Goal: Task Accomplishment & Management: Complete application form

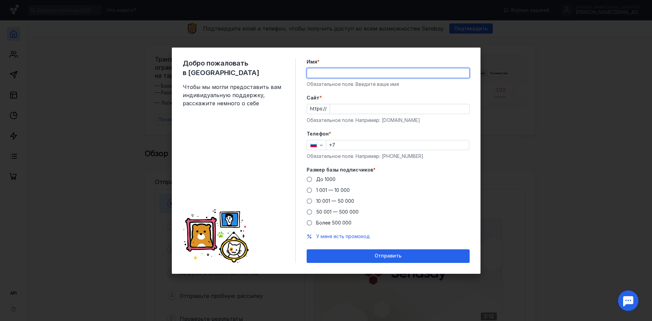
type input "[PERSON_NAME]"
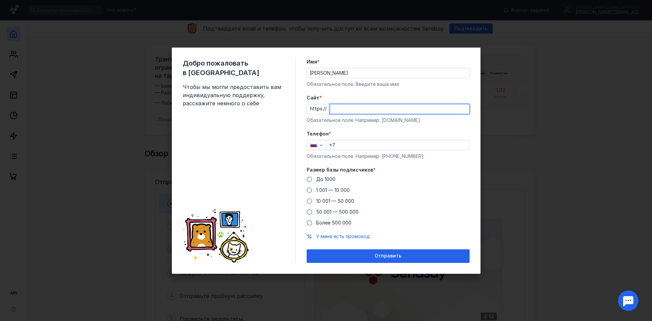
click at [341, 108] on input "Cайт *" at bounding box center [399, 109] width 139 height 10
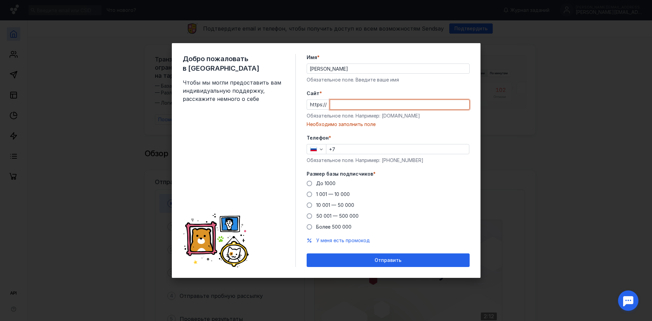
paste input "[DOMAIN_NAME][URL]"
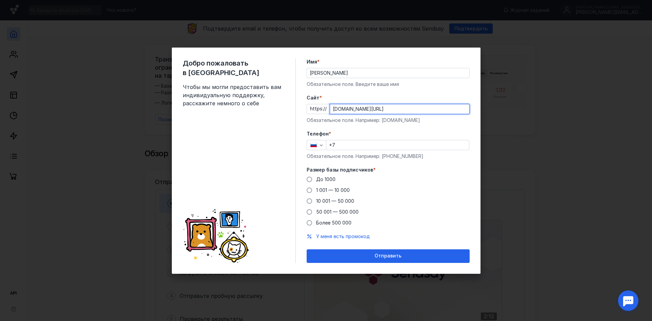
type input "[DOMAIN_NAME][URL]"
click at [343, 144] on input "+7" at bounding box center [398, 145] width 143 height 10
click at [322, 146] on icon "button" at bounding box center [321, 144] width 5 height 5
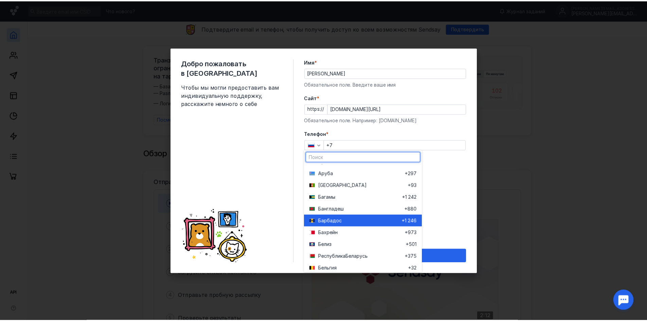
scroll to position [204, 0]
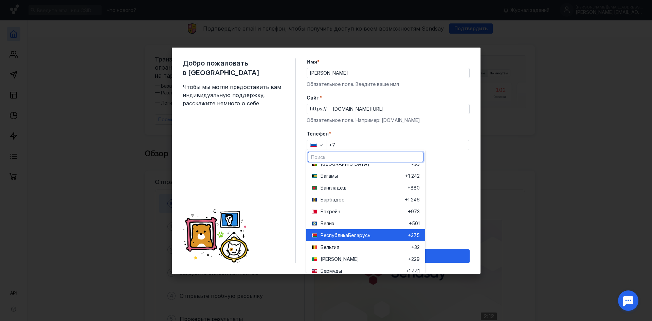
click at [327, 232] on span "Республика" at bounding box center [335, 235] width 28 height 7
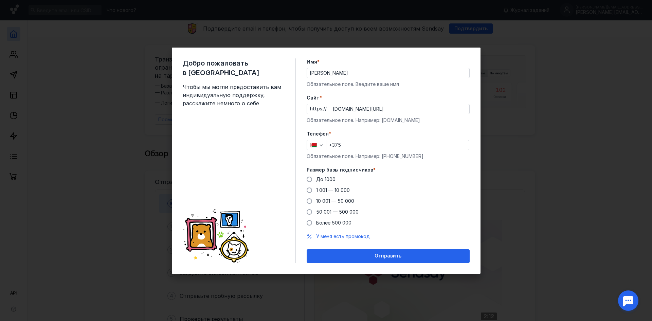
click at [346, 142] on input "+375" at bounding box center [398, 145] width 143 height 10
type input "[PHONE_NUMBER]"
click at [310, 178] on span at bounding box center [309, 179] width 5 height 5
click at [0, 0] on input "До 1000" at bounding box center [0, 0] width 0 height 0
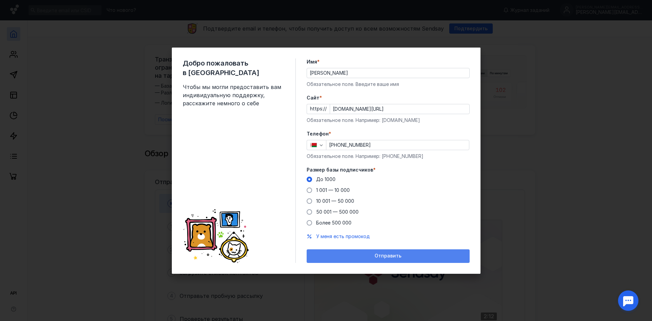
click at [373, 255] on div "Отправить" at bounding box center [388, 256] width 156 height 6
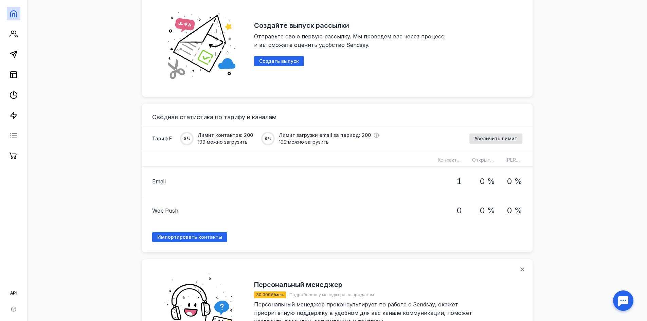
scroll to position [442, 0]
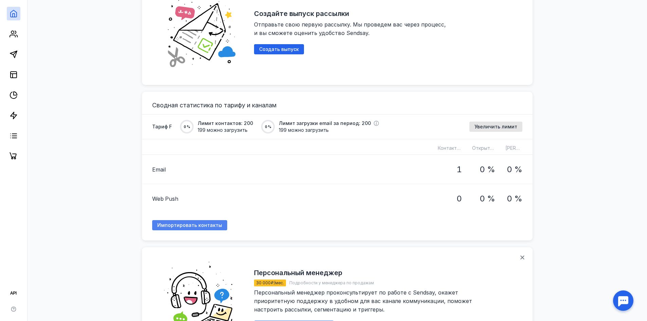
click at [173, 223] on span "Импортировать контакты" at bounding box center [189, 226] width 65 height 6
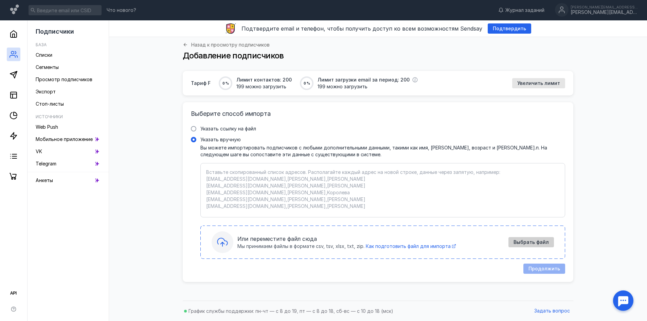
click at [518, 241] on span "Выбрать файл" at bounding box center [531, 243] width 35 height 6
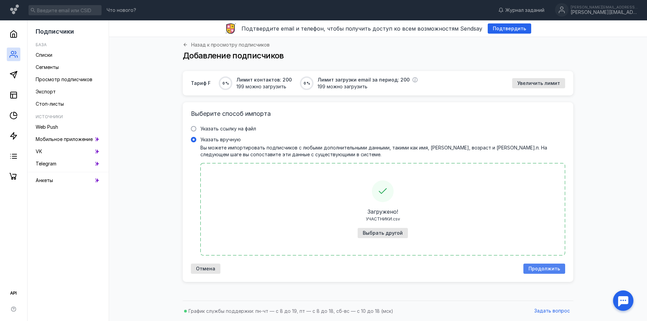
click at [538, 270] on span "Продолжить" at bounding box center [545, 269] width 32 height 6
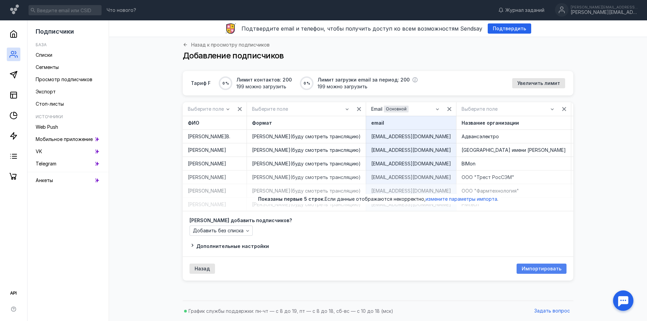
click at [529, 272] on span "Импортировать" at bounding box center [542, 269] width 40 height 6
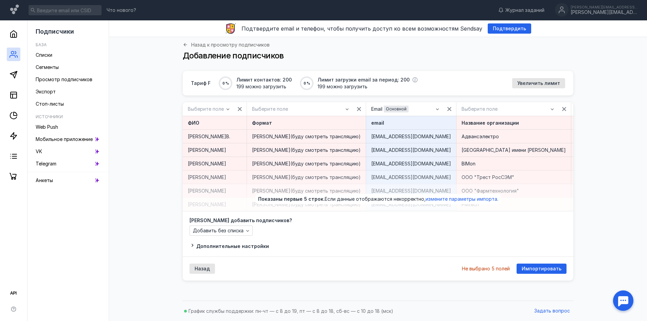
click at [400, 122] on div "email" at bounding box center [411, 123] width 80 height 7
click at [386, 123] on div "email" at bounding box center [411, 123] width 80 height 7
click at [435, 108] on icon "button" at bounding box center [437, 108] width 5 height 5
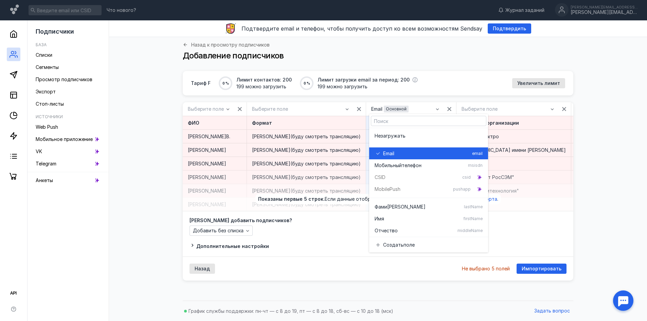
click at [406, 152] on div "Email" at bounding box center [426, 153] width 86 height 7
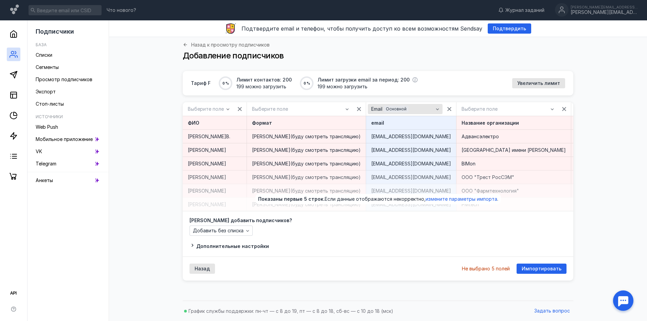
click at [435, 110] on icon "button" at bounding box center [437, 108] width 5 height 5
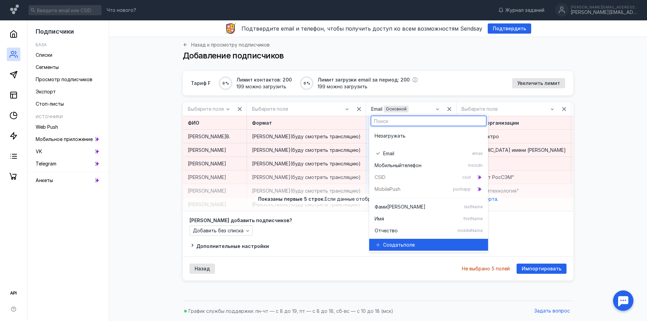
click at [409, 244] on span "поле" at bounding box center [409, 245] width 11 height 7
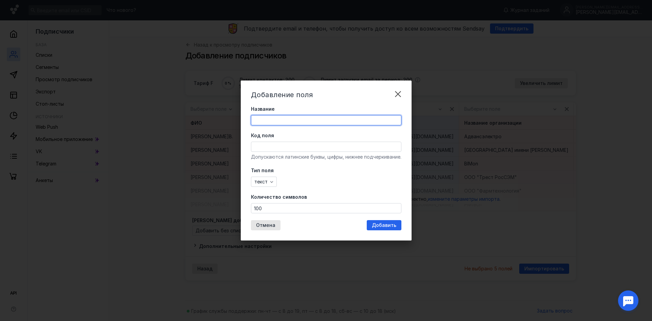
click at [289, 119] on input "Название" at bounding box center [326, 121] width 150 height 10
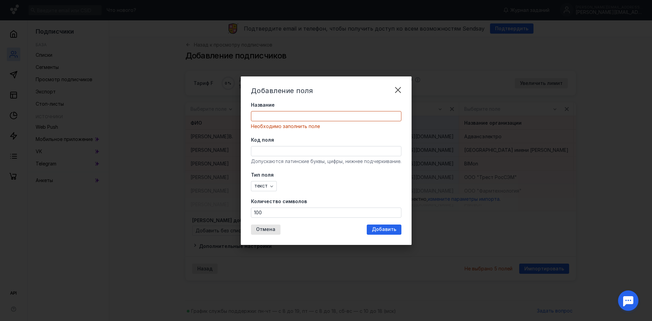
click at [465, 199] on div "Добавление поля Название Необходимо заполнить поле Код поля Допускаются латинск…" at bounding box center [326, 160] width 652 height 321
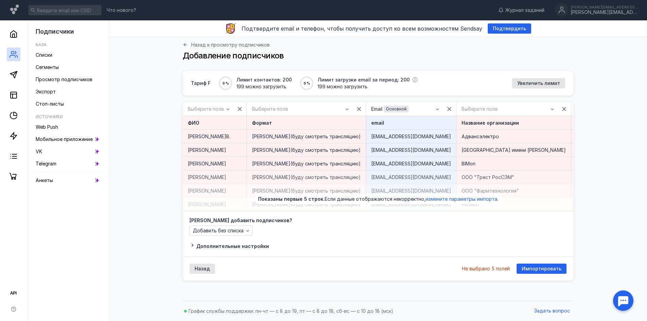
click at [397, 121] on div "email" at bounding box center [411, 123] width 80 height 7
click at [246, 233] on icon "button" at bounding box center [247, 230] width 5 height 5
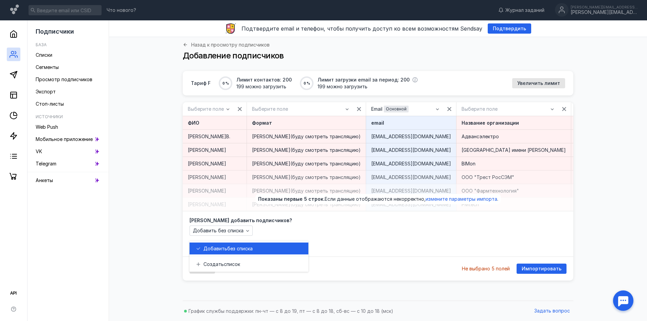
click at [221, 247] on span "Добавить" at bounding box center [216, 248] width 24 height 7
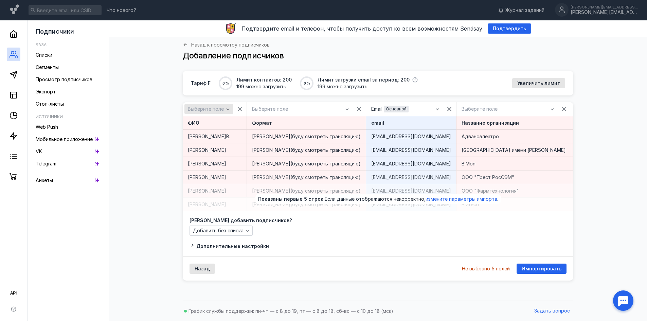
click at [228, 106] on div "Выберите поле" at bounding box center [209, 109] width 49 height 10
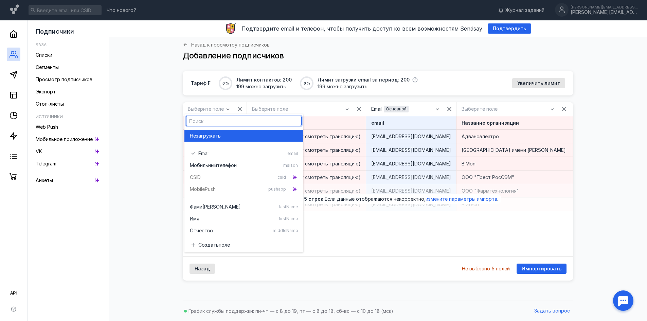
click at [620, 118] on div "Тариф F 0 % Лимит контактов: 200 199 можно загрузить 0 % Лимит загрузки email з…" at bounding box center [378, 184] width 525 height 226
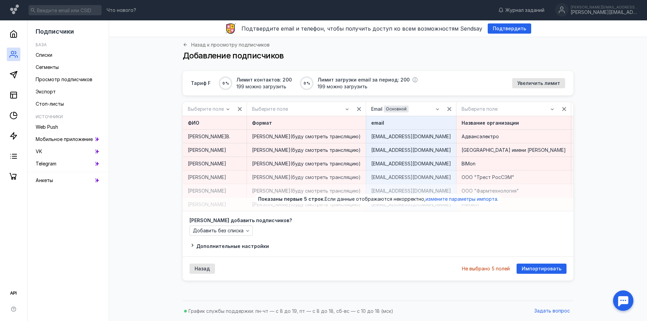
click at [242, 120] on div "ФИО" at bounding box center [215, 123] width 54 height 7
click at [334, 122] on div "Формат" at bounding box center [306, 123] width 109 height 7
click at [236, 120] on div "ФИО" at bounding box center [215, 123] width 54 height 7
click at [538, 272] on span "Импортировать" at bounding box center [542, 269] width 40 height 6
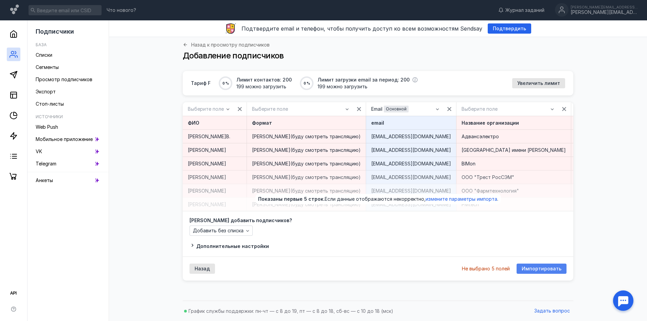
click at [538, 272] on span "Импортировать" at bounding box center [542, 269] width 40 height 6
click at [473, 202] on span "измените параметры импорта" at bounding box center [462, 199] width 72 height 6
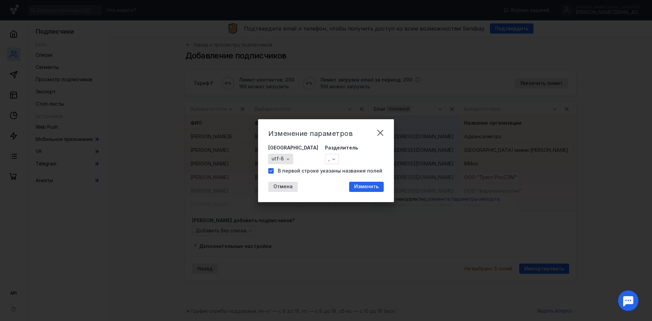
click at [289, 158] on icon "button" at bounding box center [287, 158] width 5 height 5
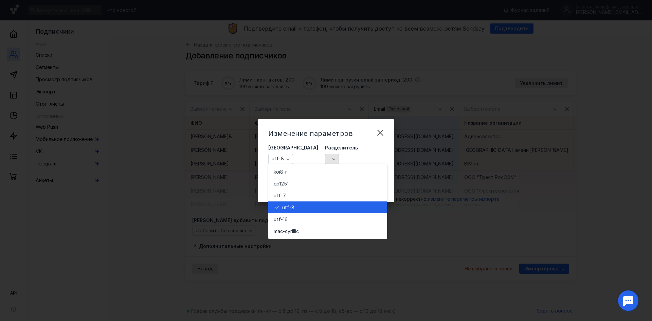
click at [331, 156] on icon "button" at bounding box center [333, 158] width 5 height 5
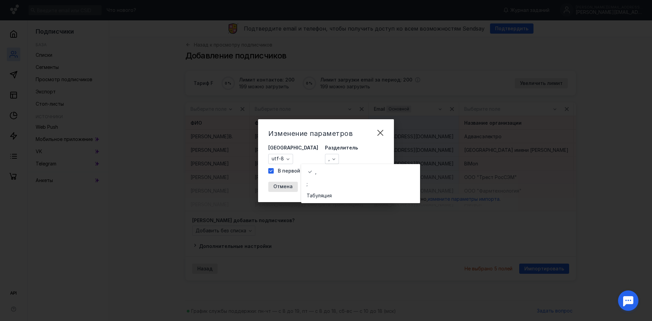
click at [456, 113] on div "Изменение параметров Кодировка utf-8 Разделитель , В первой строке указаны назв…" at bounding box center [326, 160] width 652 height 321
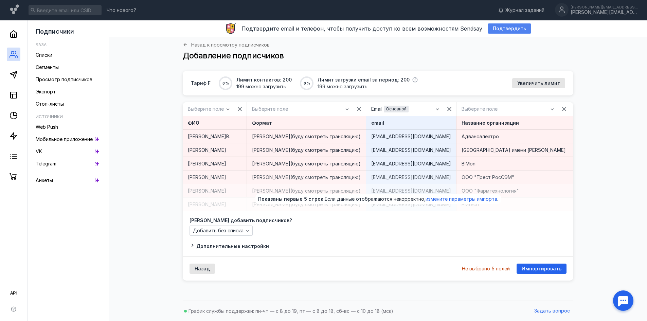
click at [498, 27] on span "Подтвердить" at bounding box center [509, 29] width 33 height 6
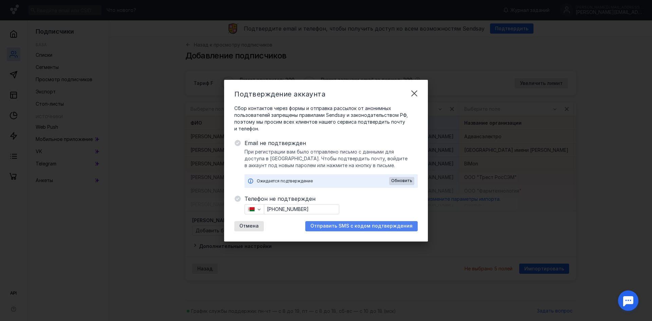
click at [349, 225] on span "Отправить SMS с кодом подтверждения" at bounding box center [362, 226] width 102 height 6
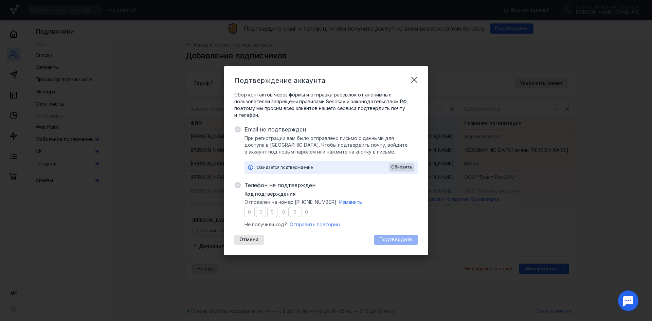
click at [301, 224] on span "Отправить повторно" at bounding box center [315, 225] width 50 height 6
click at [352, 200] on span "Изменить" at bounding box center [350, 202] width 23 height 6
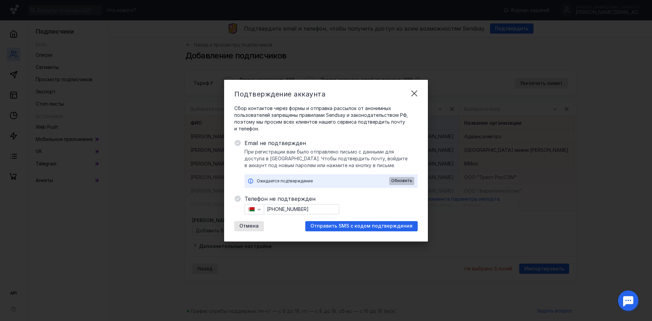
click at [400, 180] on span "Обновить" at bounding box center [401, 180] width 21 height 5
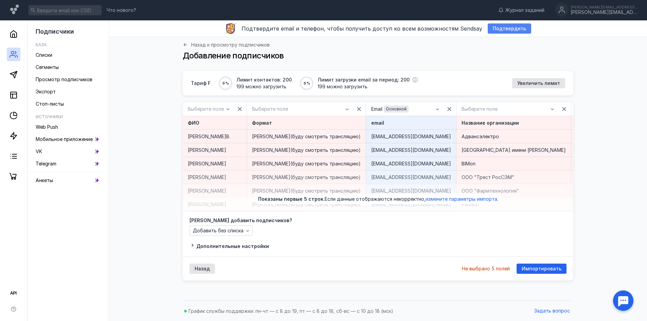
click at [493, 28] on span "Подтвердить" at bounding box center [509, 29] width 33 height 6
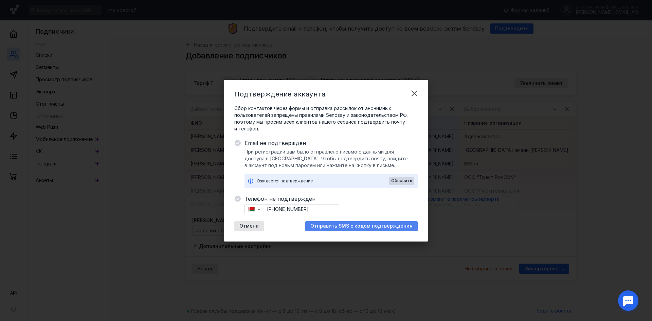
click at [338, 226] on span "Отправить SMS с кодом подтверждения" at bounding box center [362, 226] width 102 height 6
